Goal: Information Seeking & Learning: Check status

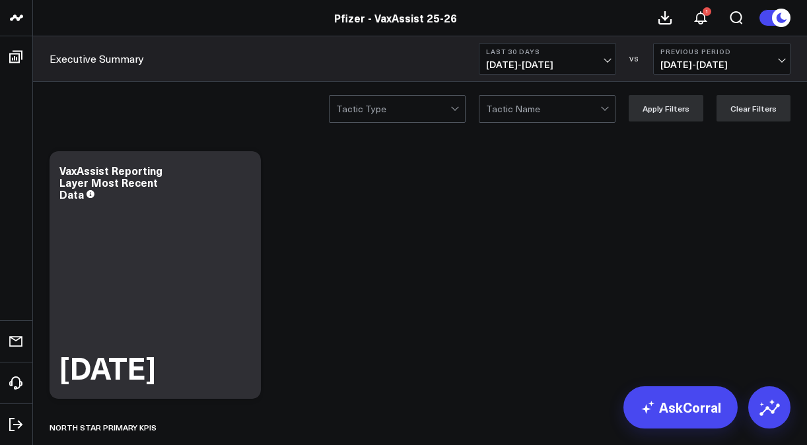
click at [508, 61] on span "[DATE] - [DATE]" at bounding box center [547, 64] width 123 height 11
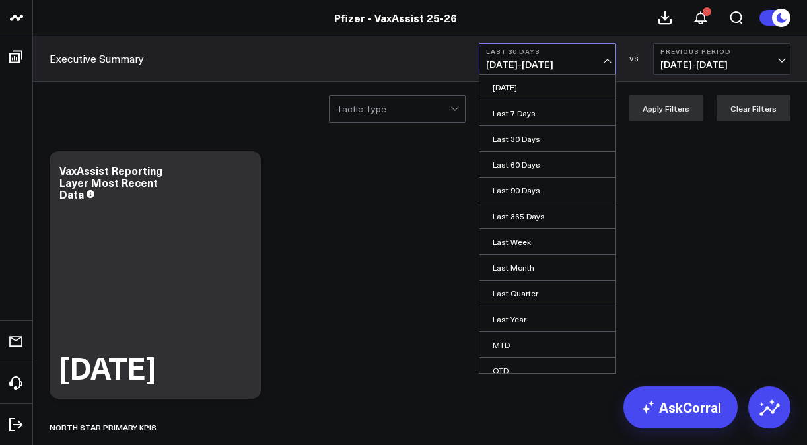
click at [776, 61] on span "[DATE] - [DATE]" at bounding box center [721, 64] width 123 height 11
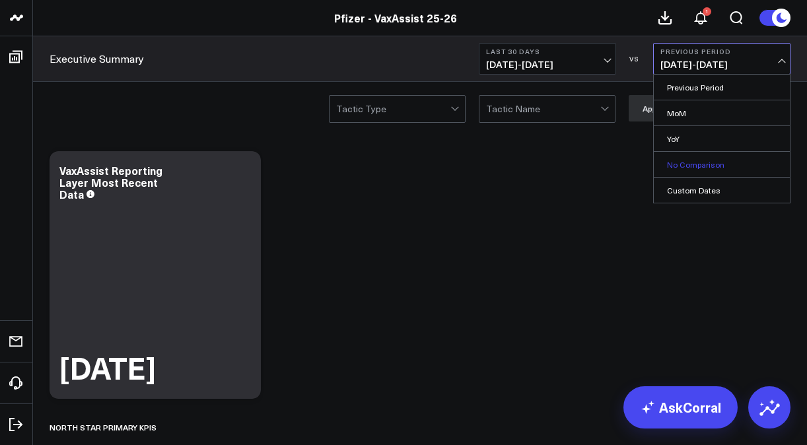
click at [718, 172] on link "No Comparison" at bounding box center [722, 164] width 136 height 25
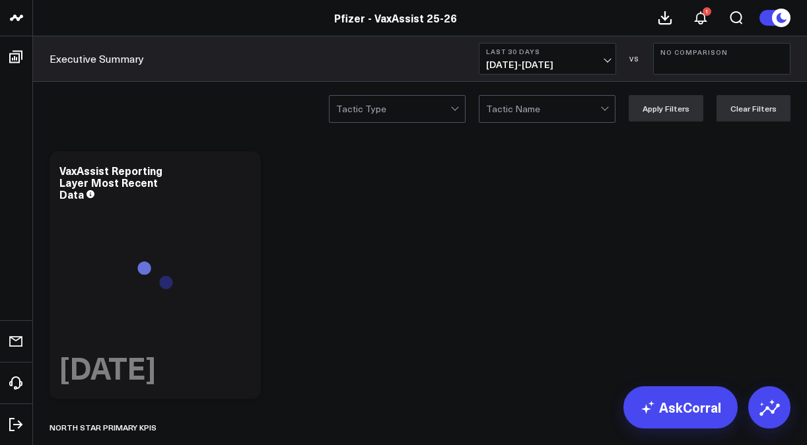
click at [581, 65] on span "[DATE] - [DATE]" at bounding box center [547, 64] width 123 height 11
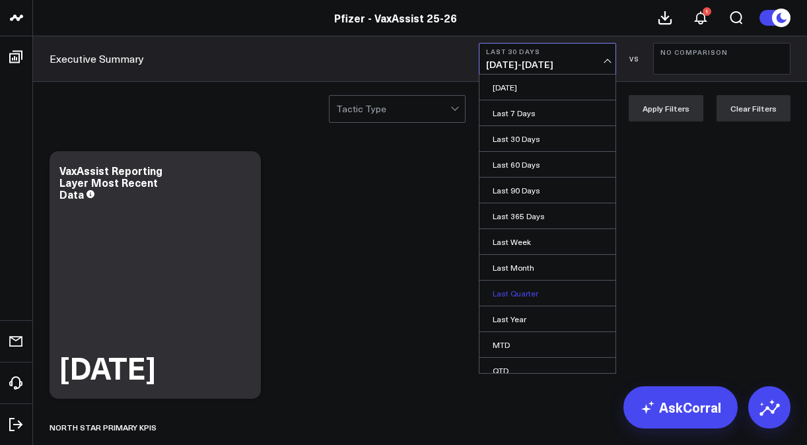
click at [539, 287] on link "Last Quarter" at bounding box center [547, 293] width 136 height 25
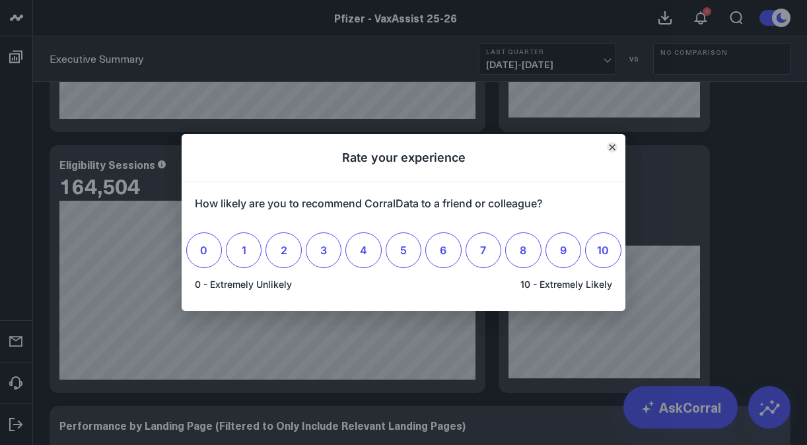
click at [611, 147] on icon "Close" at bounding box center [611, 147] width 5 height 5
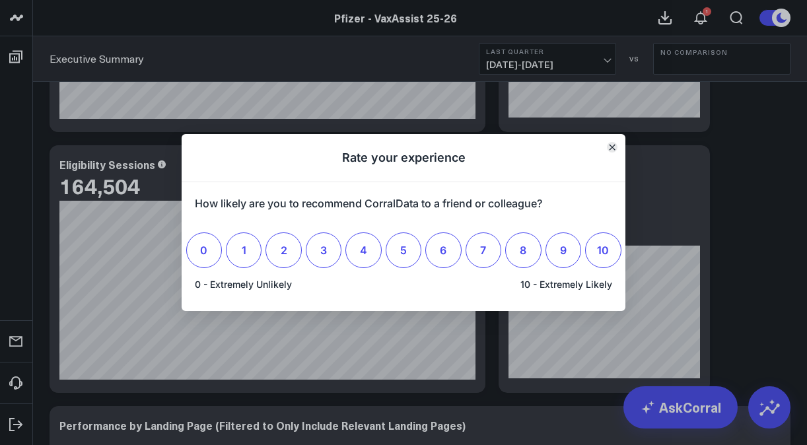
click at [616, 148] on button "Close" at bounding box center [612, 147] width 11 height 11
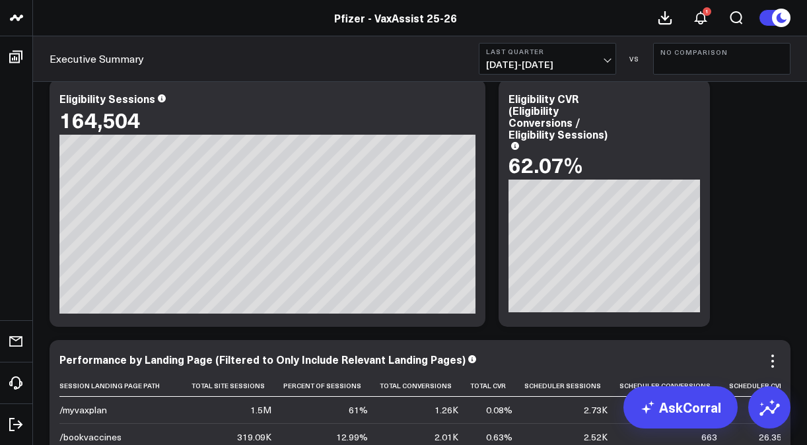
scroll to position [3250, 0]
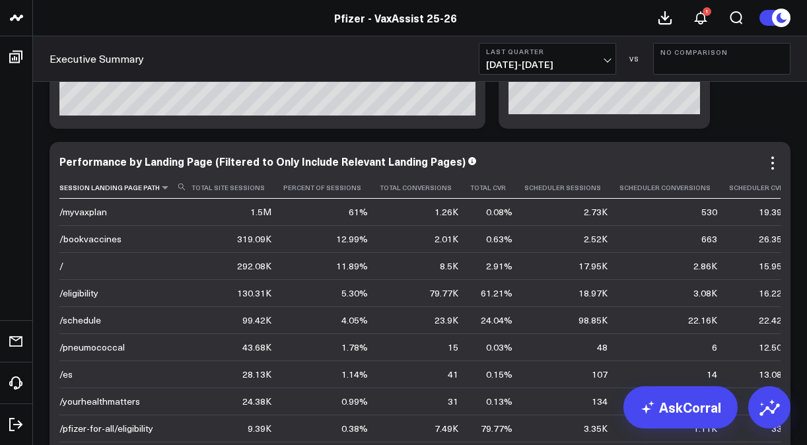
click at [127, 191] on th "Session Landing Page Path" at bounding box center [125, 188] width 132 height 22
click at [160, 188] on icon at bounding box center [165, 188] width 11 height 8
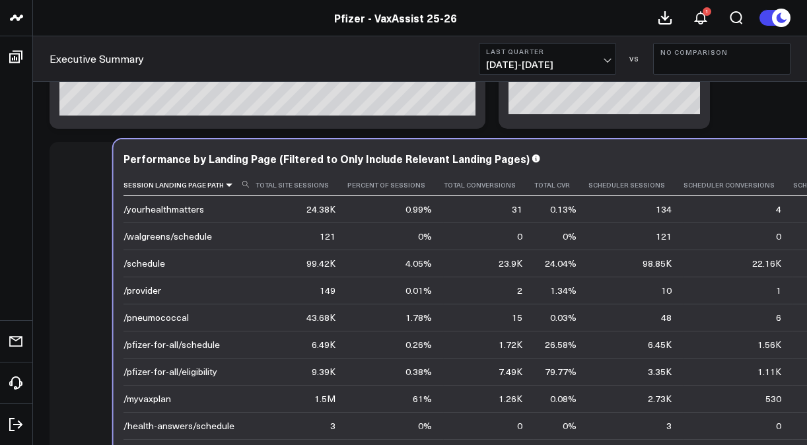
click at [224, 186] on icon at bounding box center [229, 185] width 11 height 8
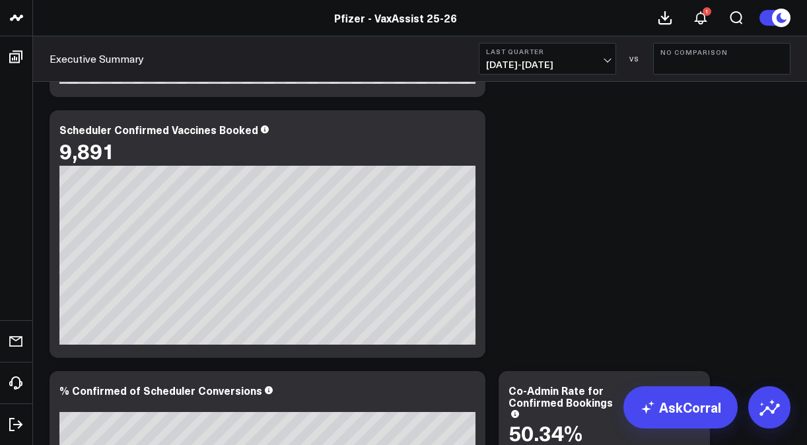
scroll to position [2049, 0]
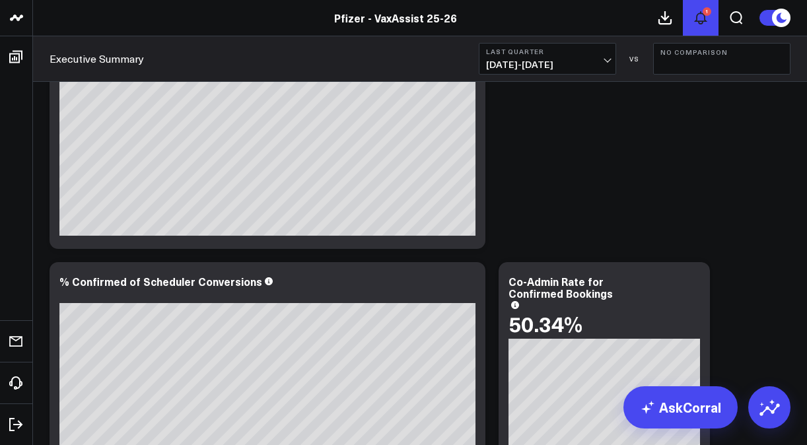
click at [696, 15] on icon at bounding box center [700, 18] width 11 height 12
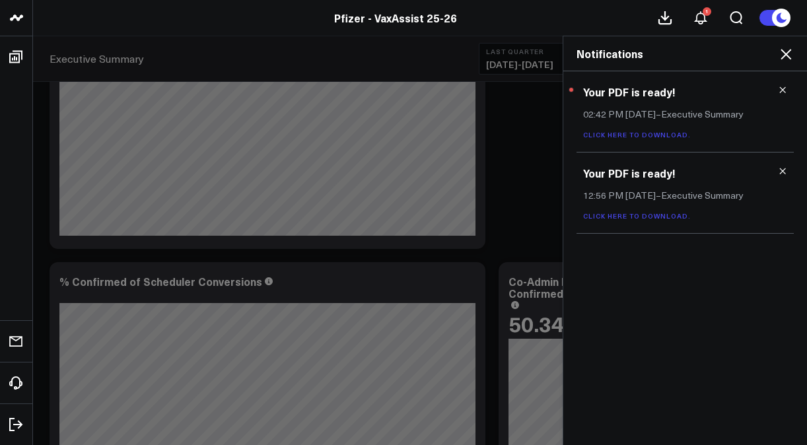
click at [792, 50] on icon at bounding box center [786, 54] width 16 height 16
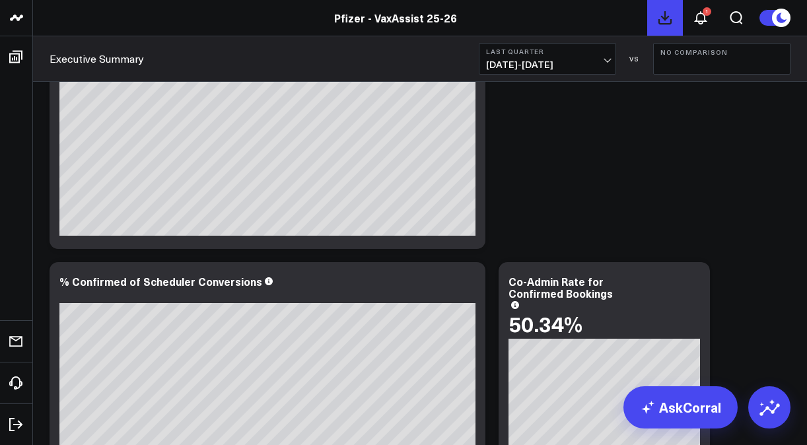
click at [652, 13] on button at bounding box center [665, 18] width 36 height 36
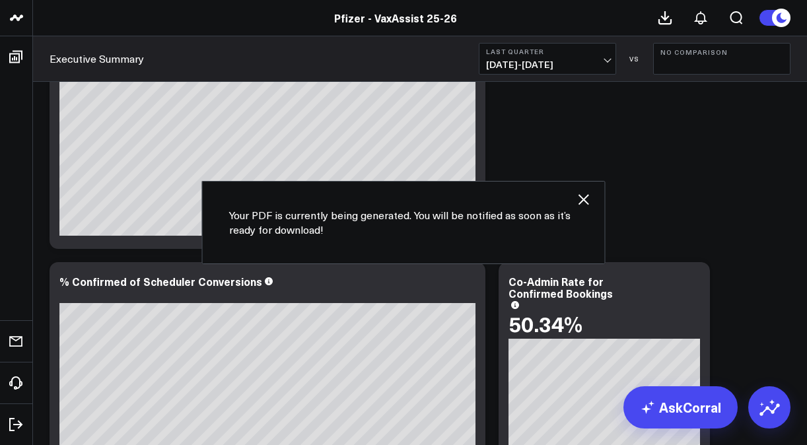
click at [588, 193] on icon "button" at bounding box center [584, 199] width 16 height 16
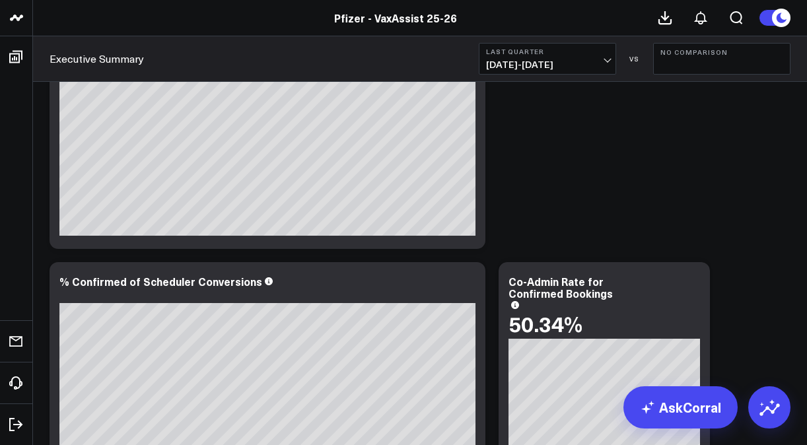
scroll to position [2248, 0]
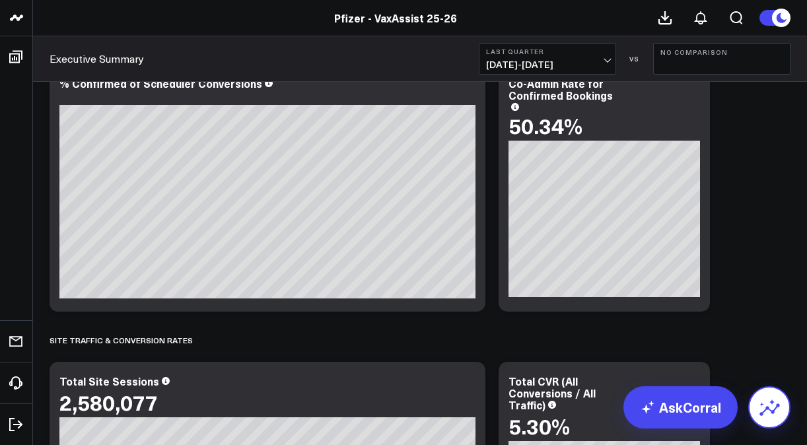
click at [766, 415] on icon at bounding box center [769, 407] width 21 height 21
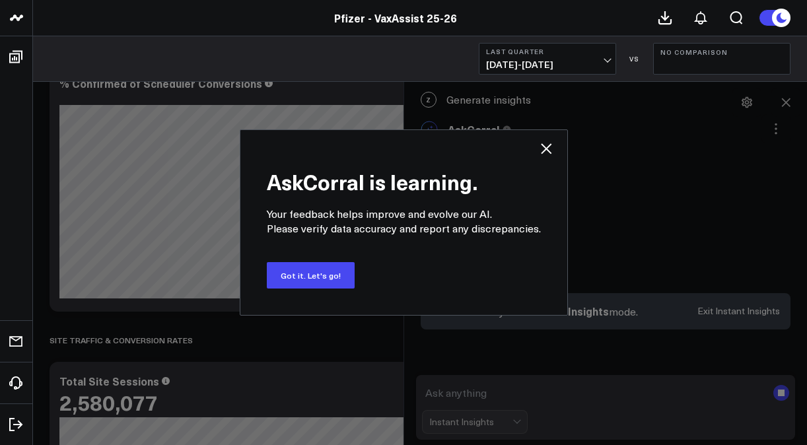
click at [544, 145] on icon at bounding box center [546, 149] width 16 height 16
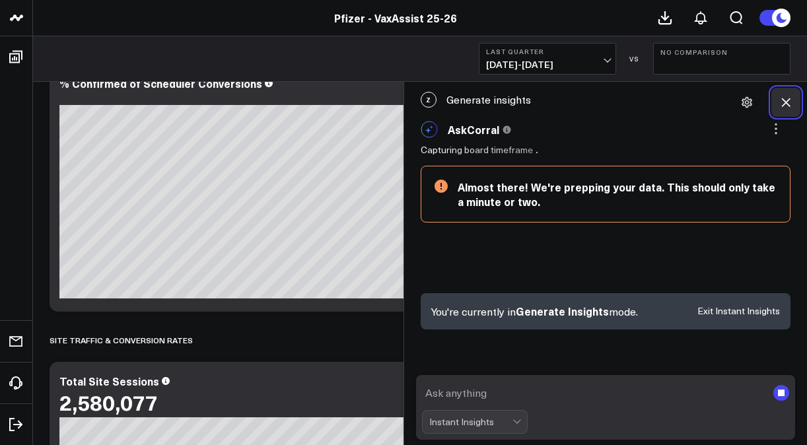
click at [787, 99] on icon at bounding box center [785, 102] width 13 height 13
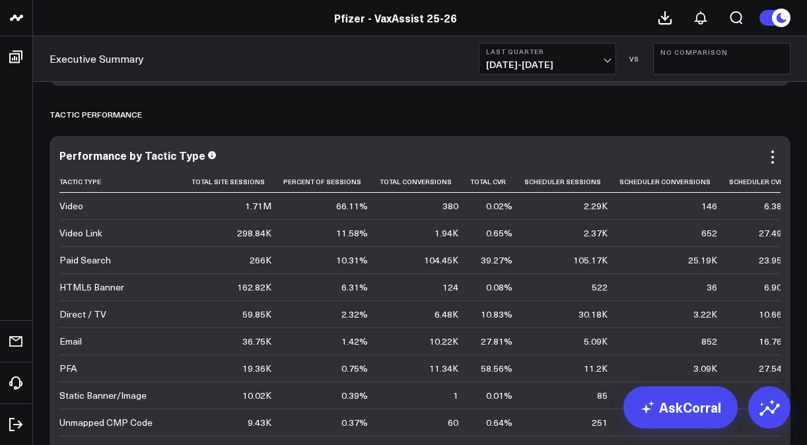
scroll to position [1138, 0]
click at [668, 17] on icon at bounding box center [665, 18] width 16 height 16
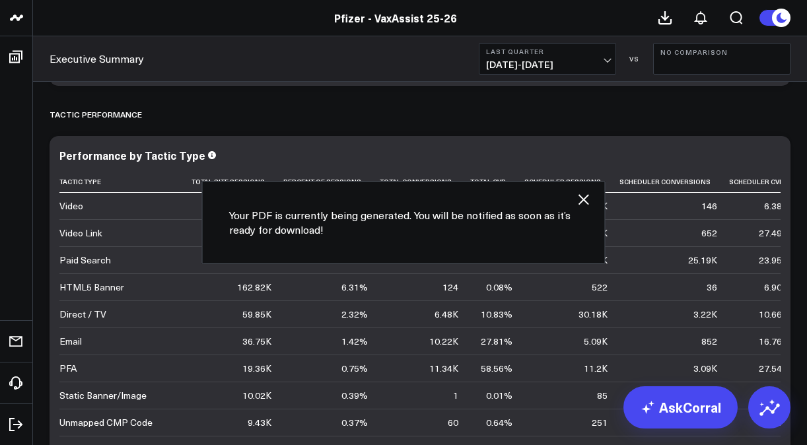
click at [580, 201] on icon "button" at bounding box center [584, 199] width 16 height 16
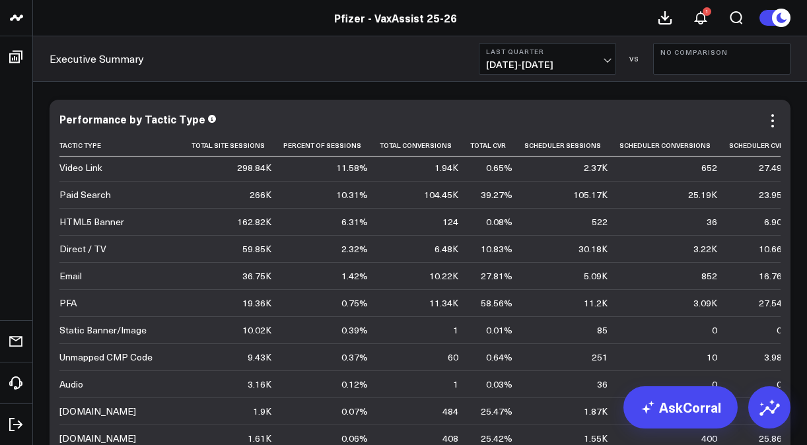
scroll to position [0, 0]
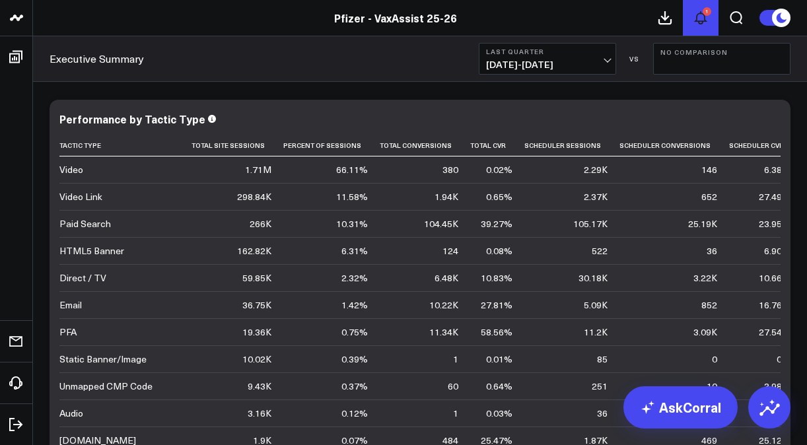
click at [704, 5] on button "1" at bounding box center [701, 18] width 36 height 36
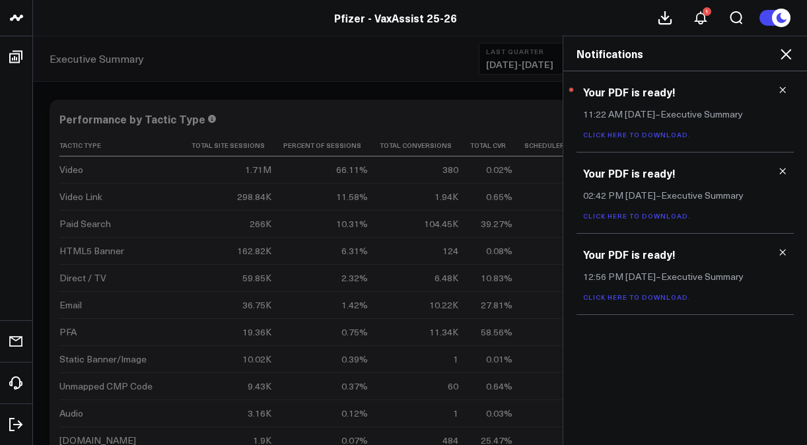
click at [787, 49] on icon at bounding box center [786, 54] width 16 height 16
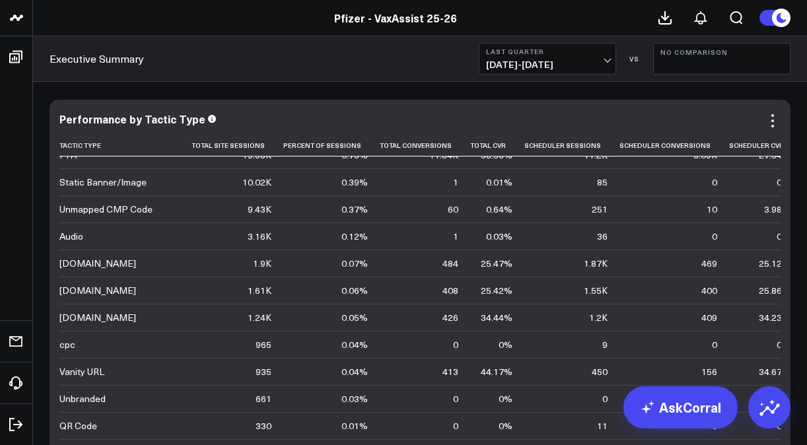
scroll to position [198, 0]
